Goal: Information Seeking & Learning: Check status

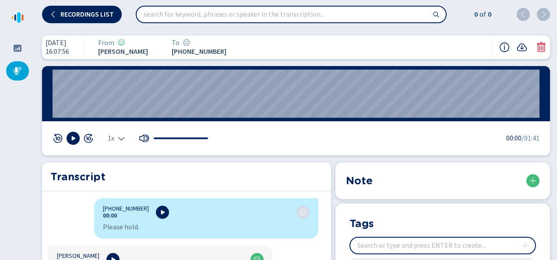
click at [160, 12] on input "search" at bounding box center [291, 15] width 309 height 16
drag, startPoint x: 263, startPoint y: 14, endPoint x: 400, endPoint y: 34, distance: 137.7
click at [400, 34] on div "[DATE] 16:07:56 From [PERSON_NAME] To [PHONE_NUMBER]:52 1x 00:00 /01:41 Transcr…" at bounding box center [296, 144] width 522 height 232
click at [88, 18] on span "Recordings list" at bounding box center [86, 14] width 53 height 7
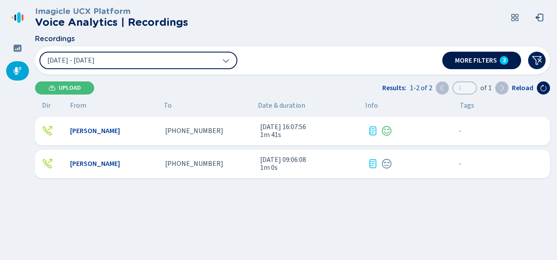
click at [453, 60] on button "More filters 3" at bounding box center [481, 61] width 79 height 18
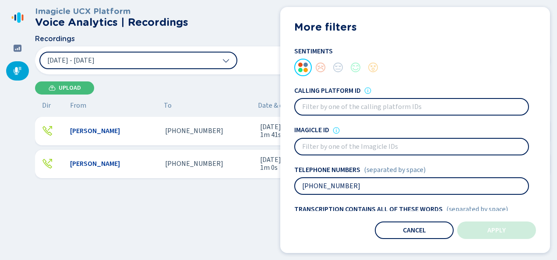
click at [349, 180] on input "[PHONE_NUMBER]" at bounding box center [411, 186] width 233 height 16
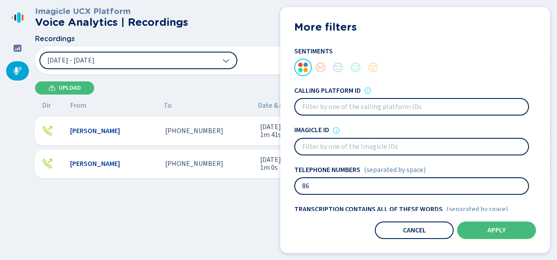
type input "8"
type input "[PHONE_NUMBER]"
click at [481, 230] on button "Apply" at bounding box center [496, 231] width 79 height 18
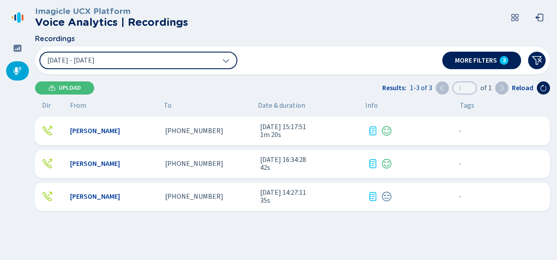
click at [213, 166] on div "[PHONE_NUMBER]" at bounding box center [209, 164] width 88 height 8
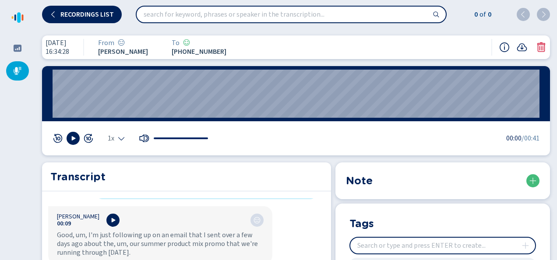
scroll to position [135, 0]
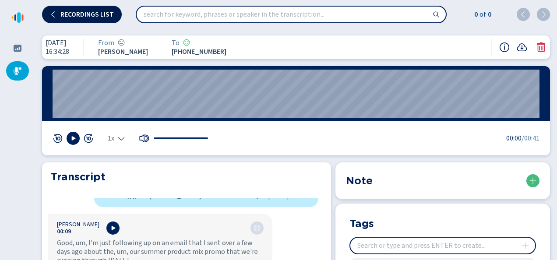
click at [113, 22] on button "Recordings list" at bounding box center [82, 15] width 80 height 18
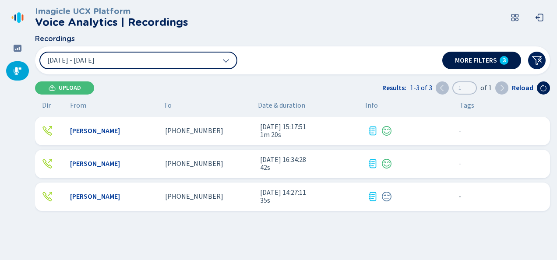
click at [481, 53] on button "More filters 3" at bounding box center [481, 61] width 79 height 18
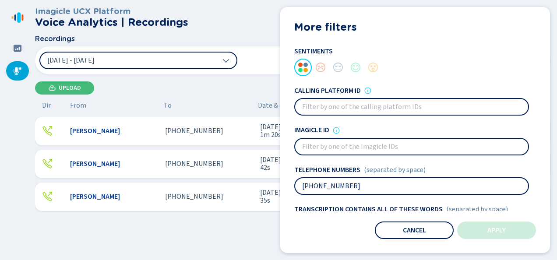
click at [382, 184] on input "[PHONE_NUMBER]" at bounding box center [411, 186] width 233 height 16
drag, startPoint x: 382, startPoint y: 184, endPoint x: 299, endPoint y: 191, distance: 83.5
click at [299, 191] on input "[PHONE_NUMBER]" at bounding box center [411, 186] width 233 height 16
type input "[PHONE_NUMBER]"
click at [474, 223] on button "Apply" at bounding box center [496, 231] width 79 height 18
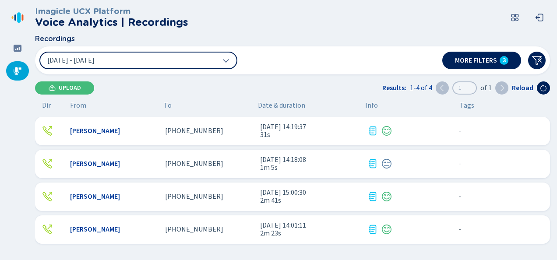
click at [216, 161] on div "[PHONE_NUMBER]" at bounding box center [209, 164] width 88 height 8
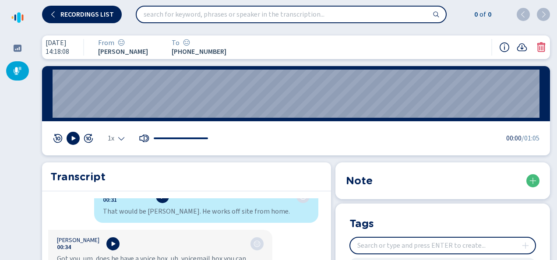
scroll to position [258, 0]
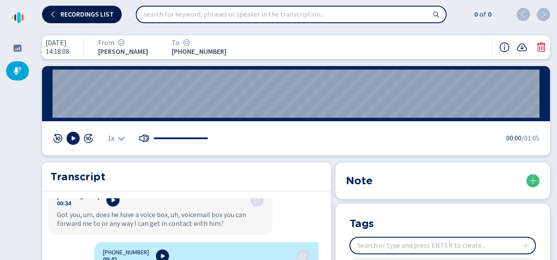
click at [67, 11] on span "Recordings list" at bounding box center [86, 14] width 53 height 7
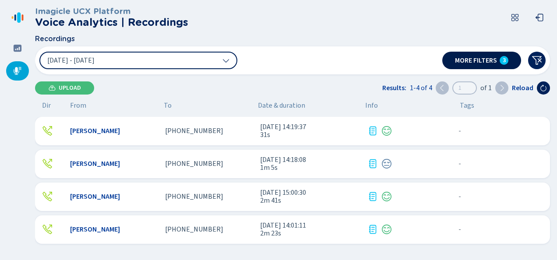
click at [480, 60] on span "More filters" at bounding box center [476, 60] width 42 height 7
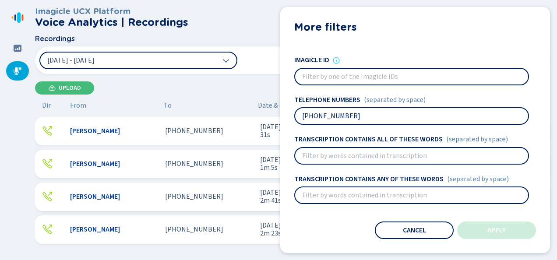
scroll to position [88, 0]
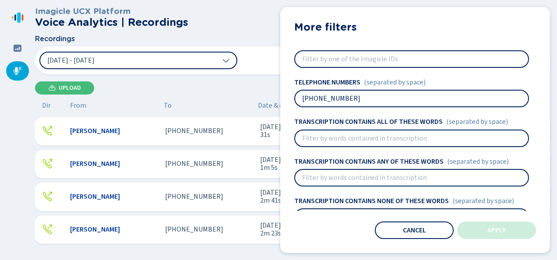
drag, startPoint x: 360, startPoint y: 102, endPoint x: 281, endPoint y: 98, distance: 78.9
click at [281, 98] on div "More filters Sentiments Calling platform ID Imagicle ID Telephone numbers (sepa…" at bounding box center [415, 130] width 270 height 246
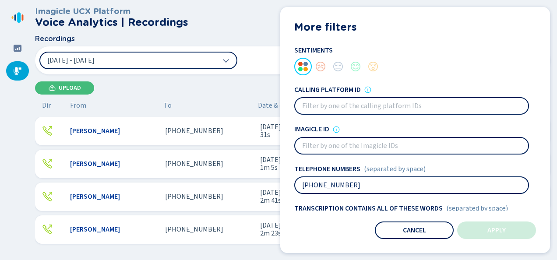
scroll to position [0, 0]
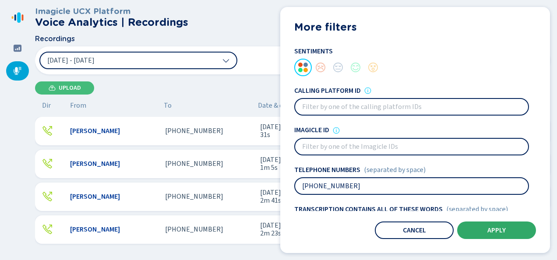
type input "[PHONE_NUMBER]"
click at [471, 225] on button "Apply" at bounding box center [496, 231] width 79 height 18
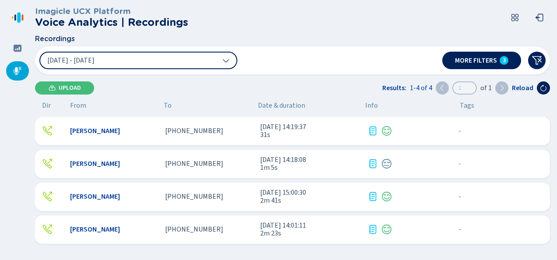
click at [223, 164] on div "[PHONE_NUMBER]" at bounding box center [209, 164] width 88 height 8
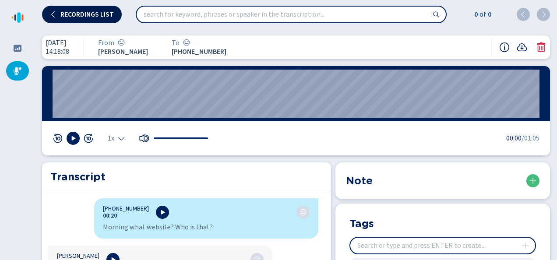
click at [78, 17] on span "Recordings list" at bounding box center [86, 14] width 53 height 7
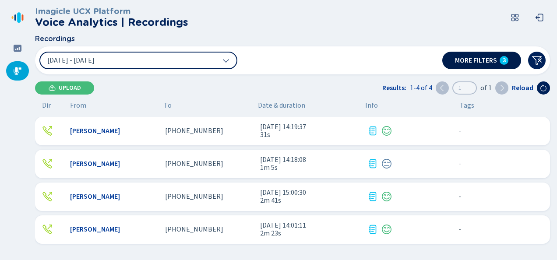
click at [472, 64] on span "More filters" at bounding box center [476, 60] width 42 height 7
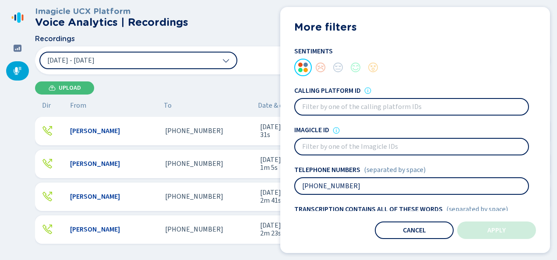
drag, startPoint x: 354, startPoint y: 187, endPoint x: 267, endPoint y: 174, distance: 87.7
click at [267, 74] on div "Recordings [DATE] - [DATE] More filters 3 More filters Sentiments Calling platf…" at bounding box center [292, 54] width 515 height 39
type input "[PHONE_NUMBER]"
click at [505, 232] on span "Apply" at bounding box center [497, 230] width 18 height 7
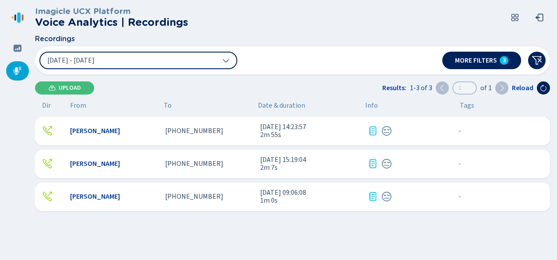
click at [201, 134] on span "[PHONE_NUMBER]" at bounding box center [194, 131] width 58 height 8
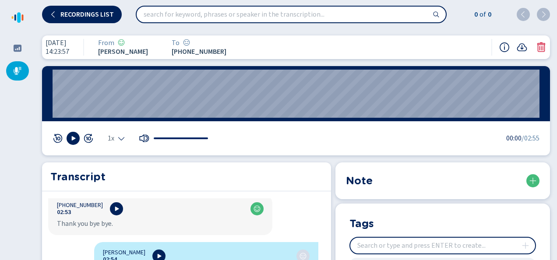
scroll to position [1973, 0]
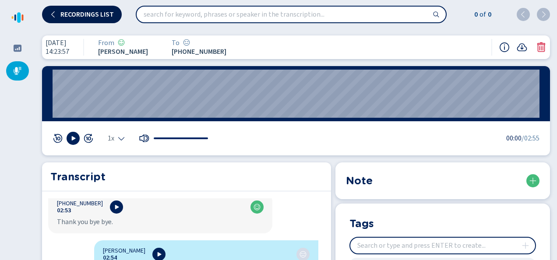
click at [106, 18] on button "Recordings list" at bounding box center [82, 15] width 80 height 18
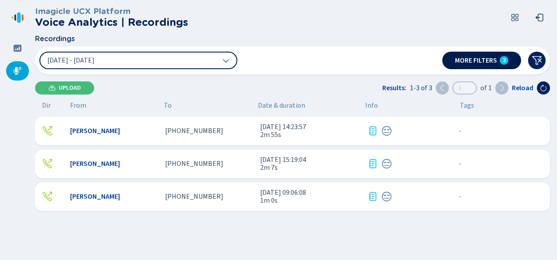
click at [457, 64] on button "More filters 3" at bounding box center [481, 61] width 79 height 18
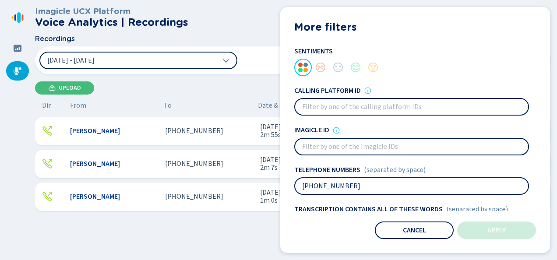
drag, startPoint x: 362, startPoint y: 187, endPoint x: 261, endPoint y: 190, distance: 100.8
click at [261, 74] on div "Recordings [DATE] - [DATE] More filters 3 More filters Sentiments Calling platf…" at bounding box center [292, 54] width 515 height 39
type input "[PHONE_NUMBER]"
click at [481, 237] on button "Apply" at bounding box center [496, 231] width 79 height 18
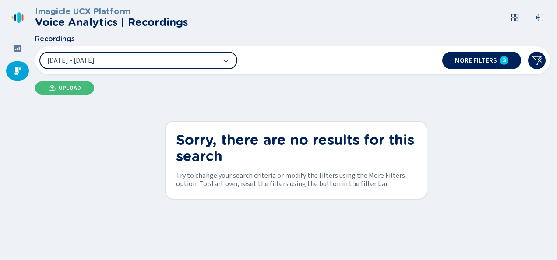
click at [126, 61] on button "[DATE] - [DATE]" at bounding box center [138, 61] width 198 height 18
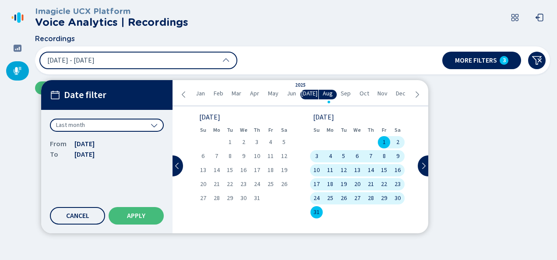
click at [110, 127] on div "Last month" at bounding box center [107, 125] width 114 height 13
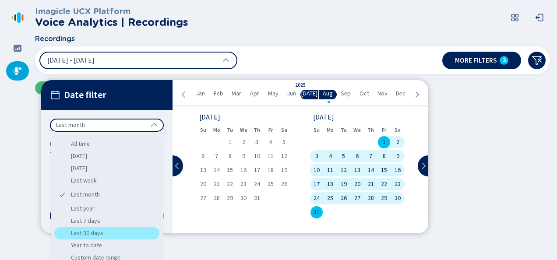
click at [119, 229] on div "Last 30 days" at bounding box center [106, 233] width 105 height 12
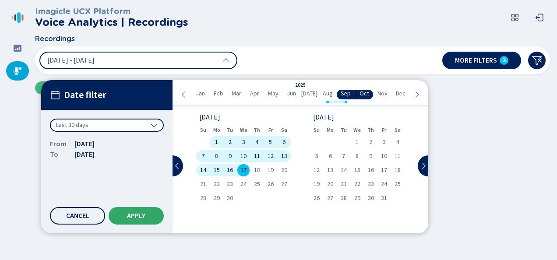
click at [135, 211] on button "Apply" at bounding box center [136, 216] width 55 height 18
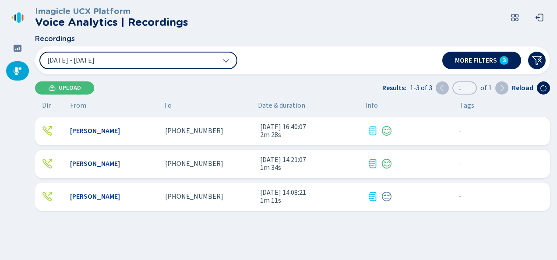
click at [179, 163] on span "[PHONE_NUMBER]" at bounding box center [194, 164] width 58 height 8
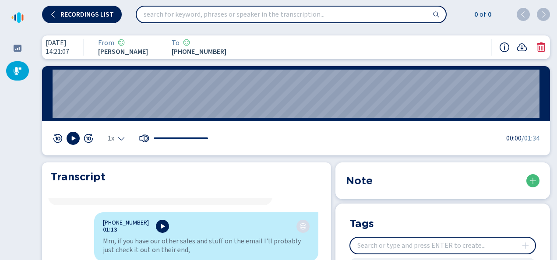
scroll to position [587, 0]
